Goal: Transaction & Acquisition: Obtain resource

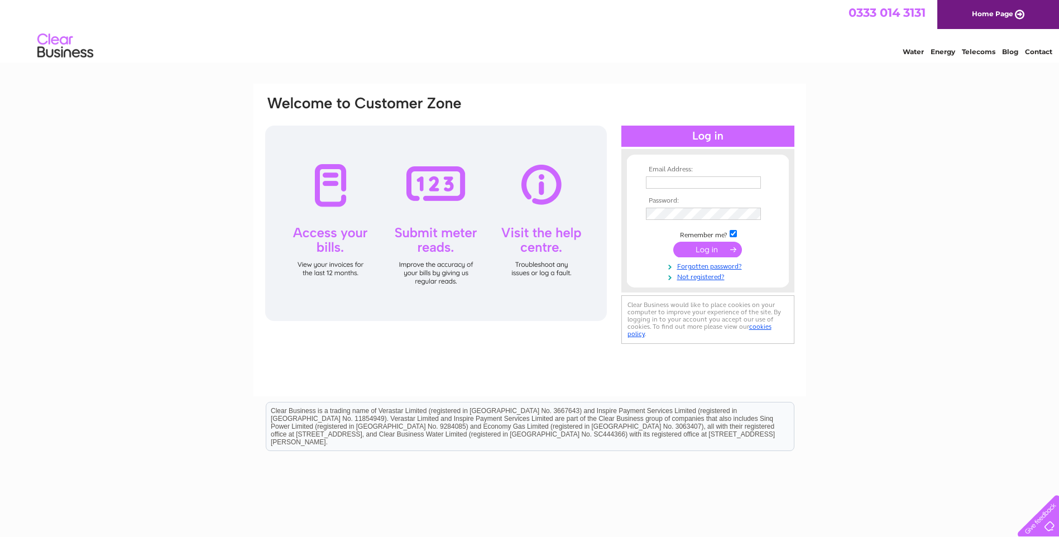
type input "adh@dunscastle.co.uk"
click at [712, 246] on input "submit" at bounding box center [707, 250] width 69 height 16
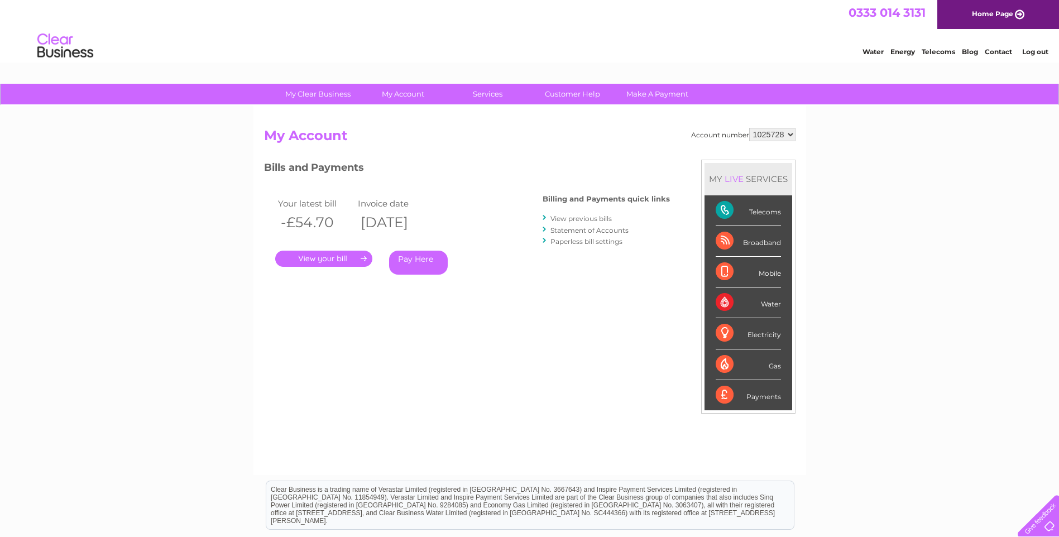
click at [328, 253] on link "." at bounding box center [323, 259] width 97 height 16
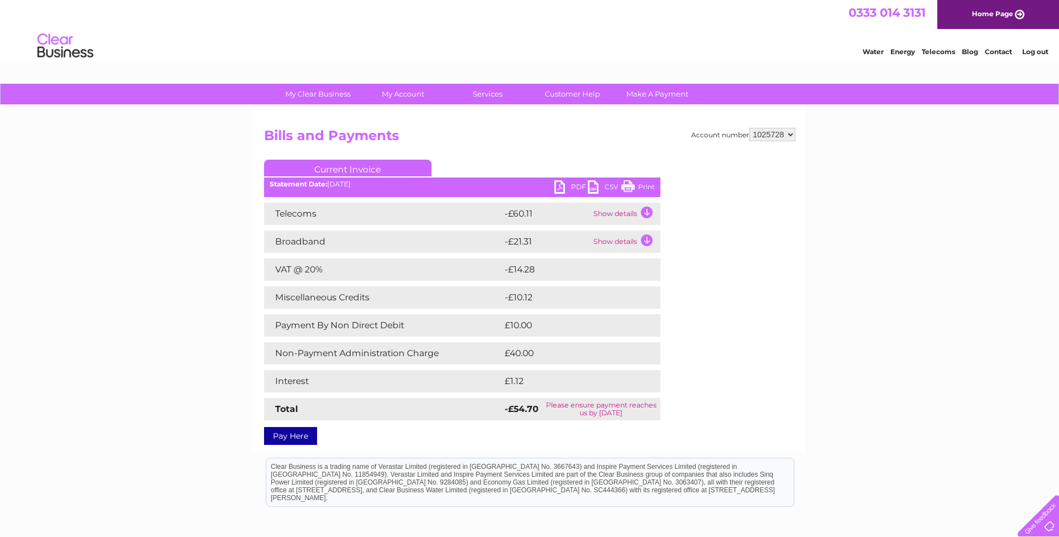
click at [558, 184] on link "PDF" at bounding box center [570, 188] width 33 height 16
